Goal: Check status: Check status

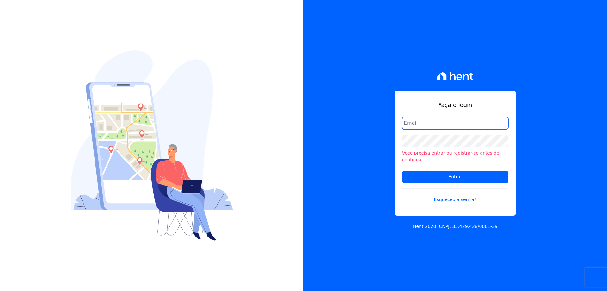
type input "[EMAIL_ADDRESS][DOMAIN_NAME]"
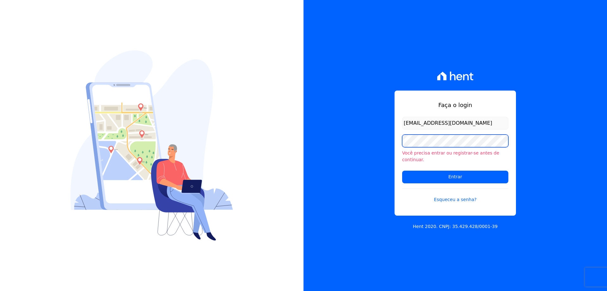
click at [394, 142] on div "Faça o login giovana.cavichiollo@sejahype.com.br Você precisa entrar ou registr…" at bounding box center [454, 145] width 303 height 291
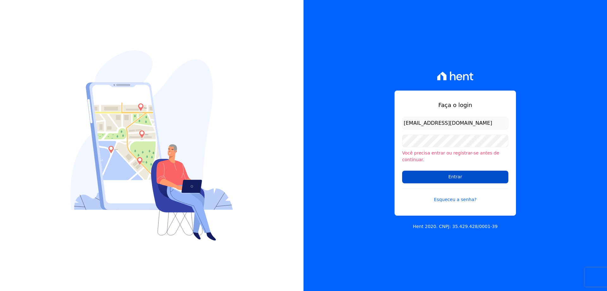
click at [424, 175] on input "Entrar" at bounding box center [455, 176] width 106 height 13
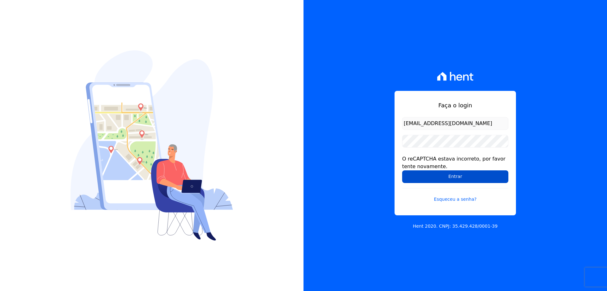
click at [459, 179] on input "Entrar" at bounding box center [455, 176] width 106 height 13
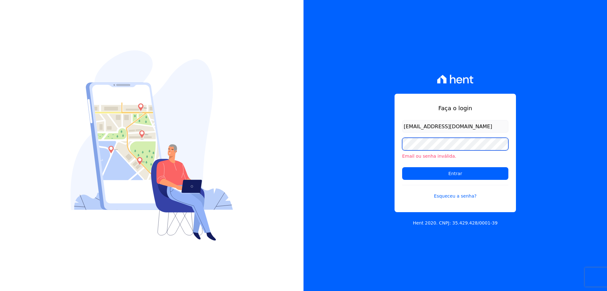
click at [393, 145] on div "Faça o login [EMAIL_ADDRESS][DOMAIN_NAME] Email ou senha inválida. Entrar Esque…" at bounding box center [454, 145] width 303 height 291
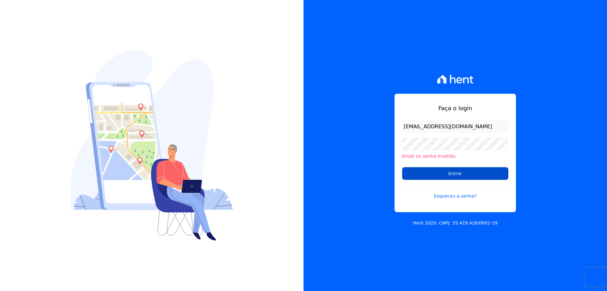
click at [421, 178] on input "Entrar" at bounding box center [455, 173] width 106 height 13
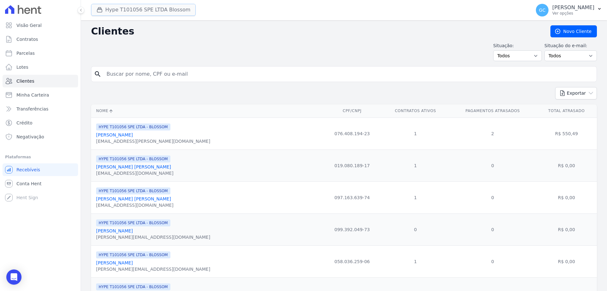
click at [161, 5] on button "Hype T101056 SPE LTDA Blossom" at bounding box center [143, 10] width 105 height 12
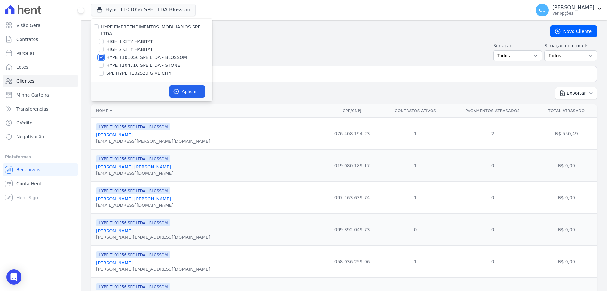
click at [100, 55] on input "HYPE T101056 SPE LTDA - BLOSSOM" at bounding box center [101, 57] width 5 height 5
checkbox input "false"
click at [102, 46] on div at bounding box center [101, 49] width 5 height 6
click at [102, 47] on input "HIGH 2 CITY HABITAT" at bounding box center [101, 49] width 5 height 5
checkbox input "true"
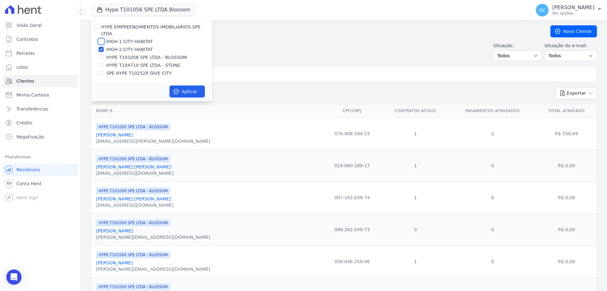
click at [103, 39] on input "HIGH 1 CITY HABITAT" at bounding box center [101, 41] width 5 height 5
checkbox input "true"
click at [184, 86] on button "Aplicar" at bounding box center [186, 91] width 35 height 12
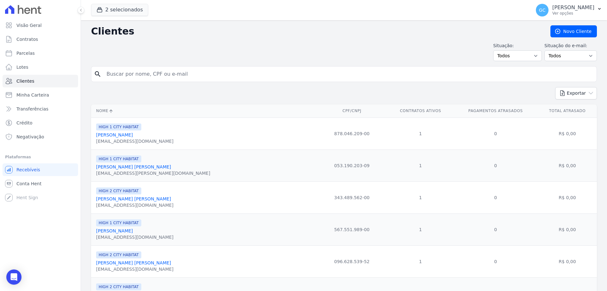
click at [152, 75] on input "search" at bounding box center [348, 74] width 491 height 13
paste input "Emanoelli Cristini Augustinhaki Stanula"
type input "Emanoelli Cristini Augustinhaki Stanula"
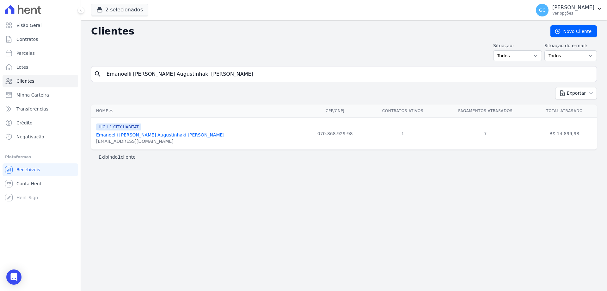
click at [166, 133] on link "Emanoelli Cristini Augustinhaki Stanula" at bounding box center [160, 134] width 128 height 5
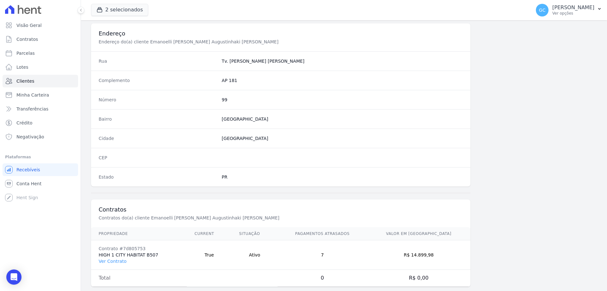
scroll to position [301, 0]
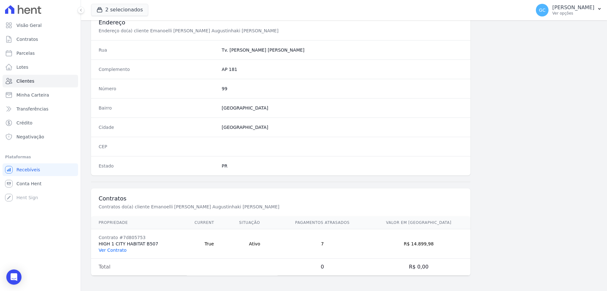
click at [111, 251] on link "Ver Contrato" at bounding box center [113, 249] width 28 height 5
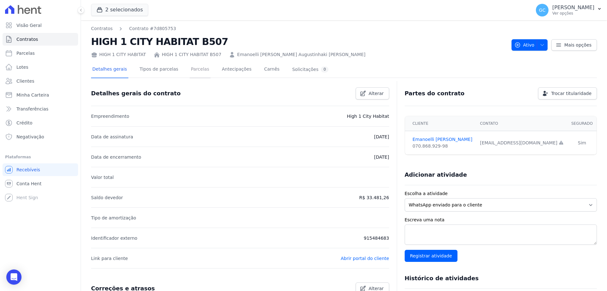
click at [192, 73] on link "Parcelas" at bounding box center [200, 69] width 21 height 17
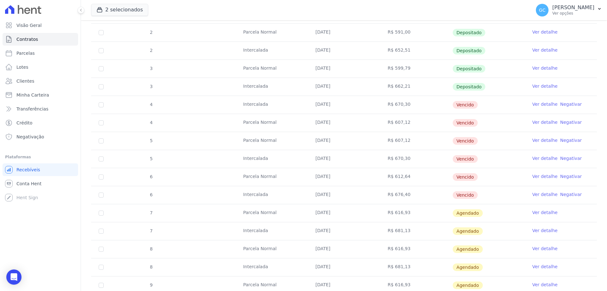
scroll to position [219, 0]
